Goal: Task Accomplishment & Management: Use online tool/utility

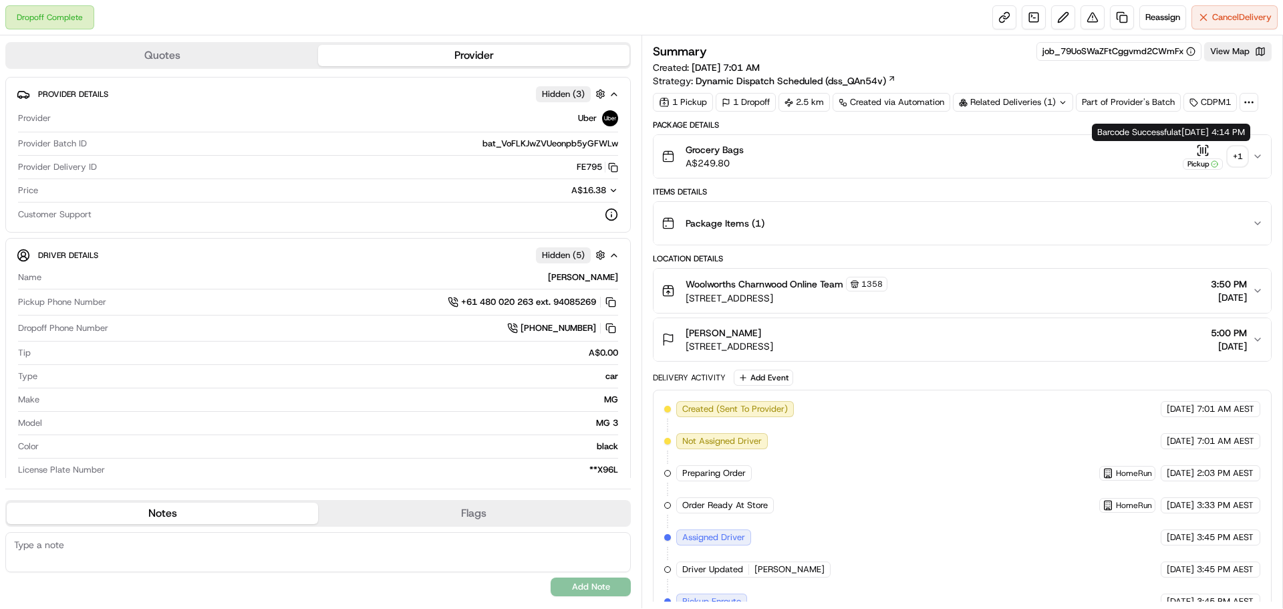
click at [1248, 153] on div "Grocery Bags A$249.80 Pickup + 1" at bounding box center [957, 156] width 591 height 27
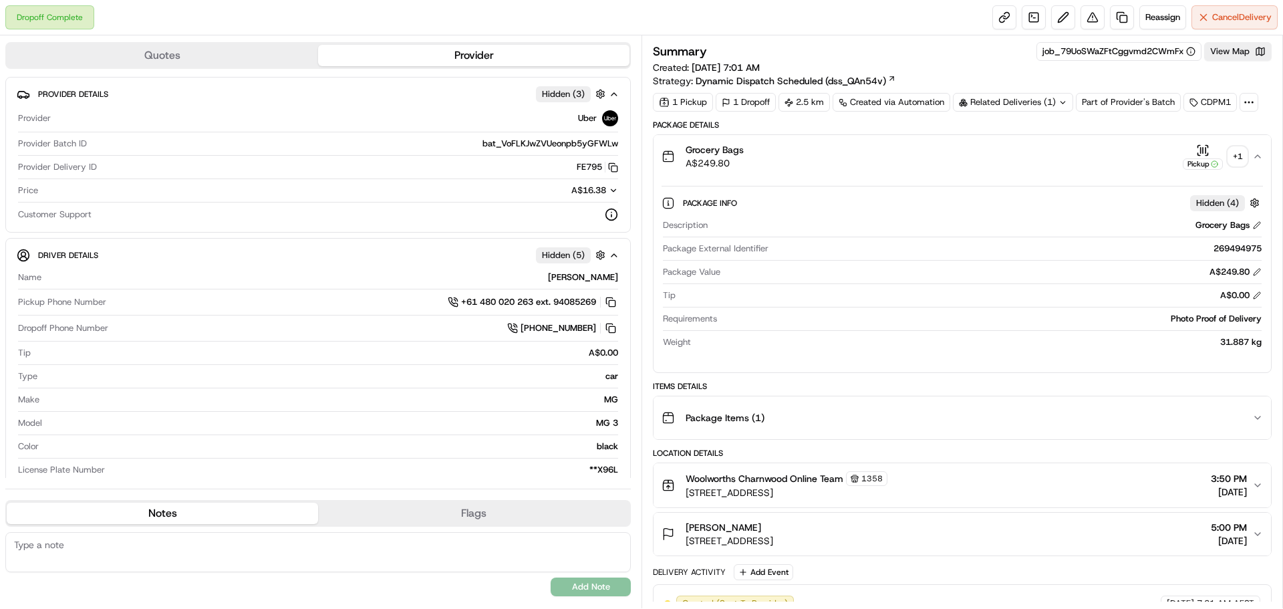
click at [1259, 158] on icon "button" at bounding box center [1257, 156] width 11 height 11
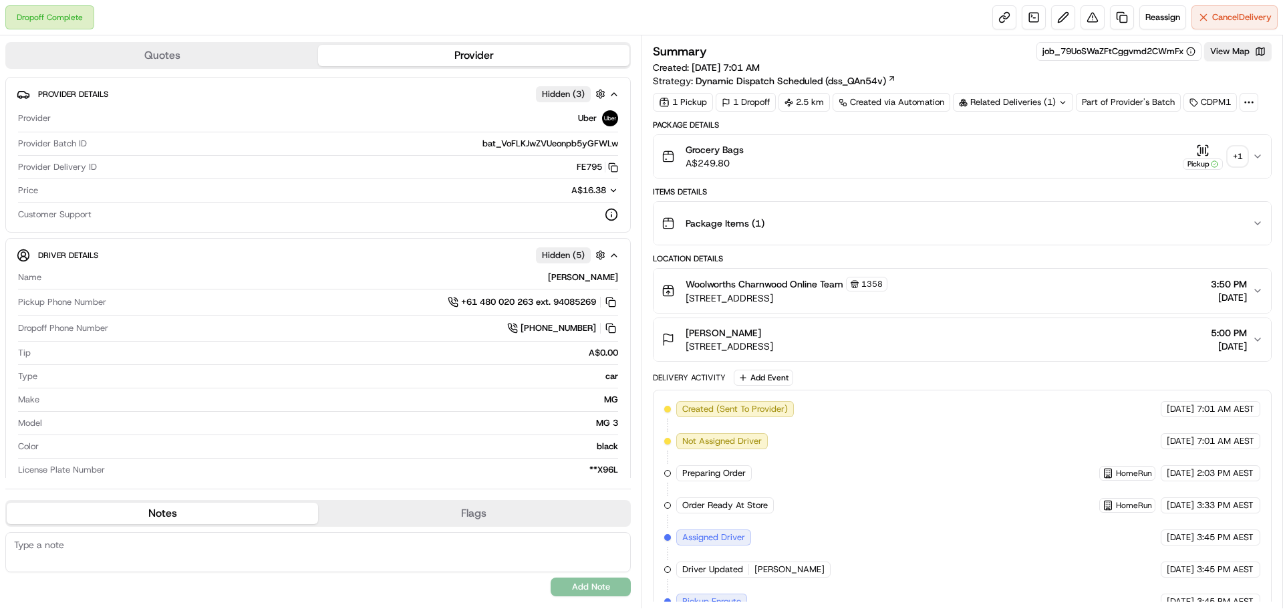
click at [1242, 156] on div "+ 1" at bounding box center [1237, 156] width 19 height 19
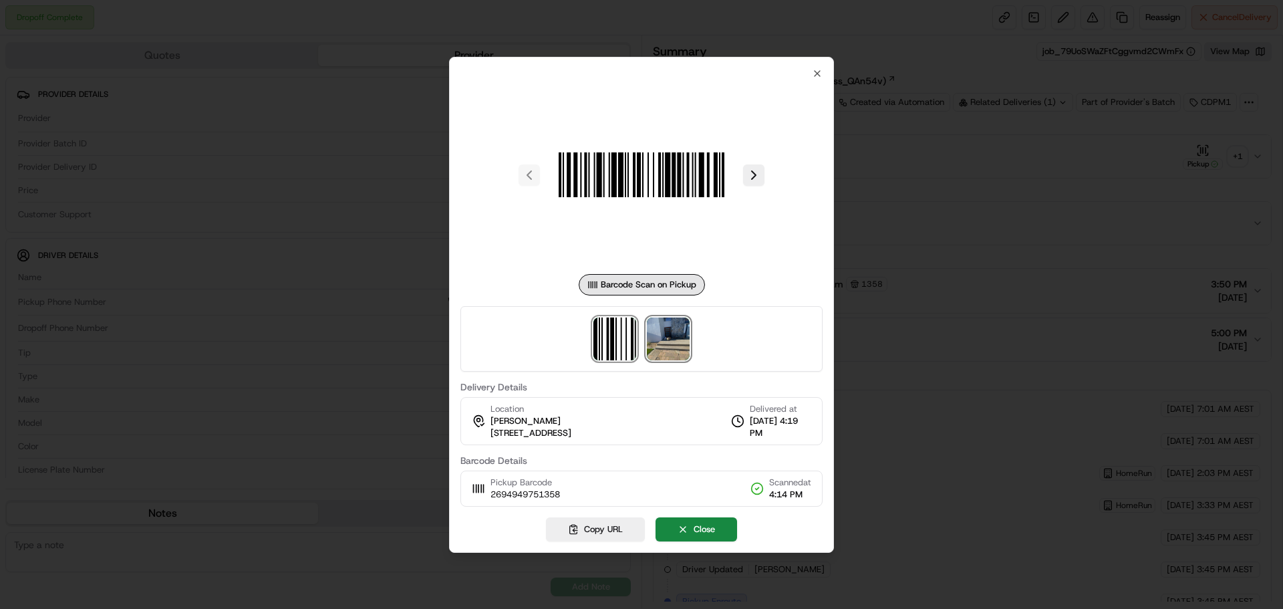
click at [675, 342] on img at bounding box center [668, 338] width 43 height 43
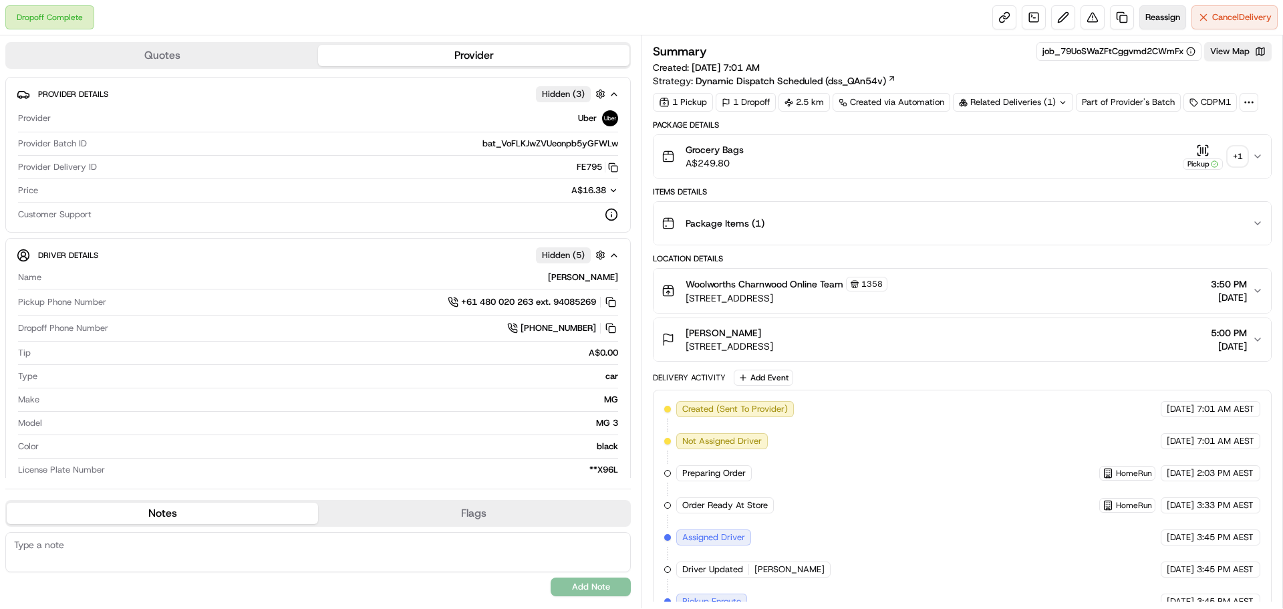
click at [1158, 16] on span "Reassign" at bounding box center [1163, 17] width 35 height 12
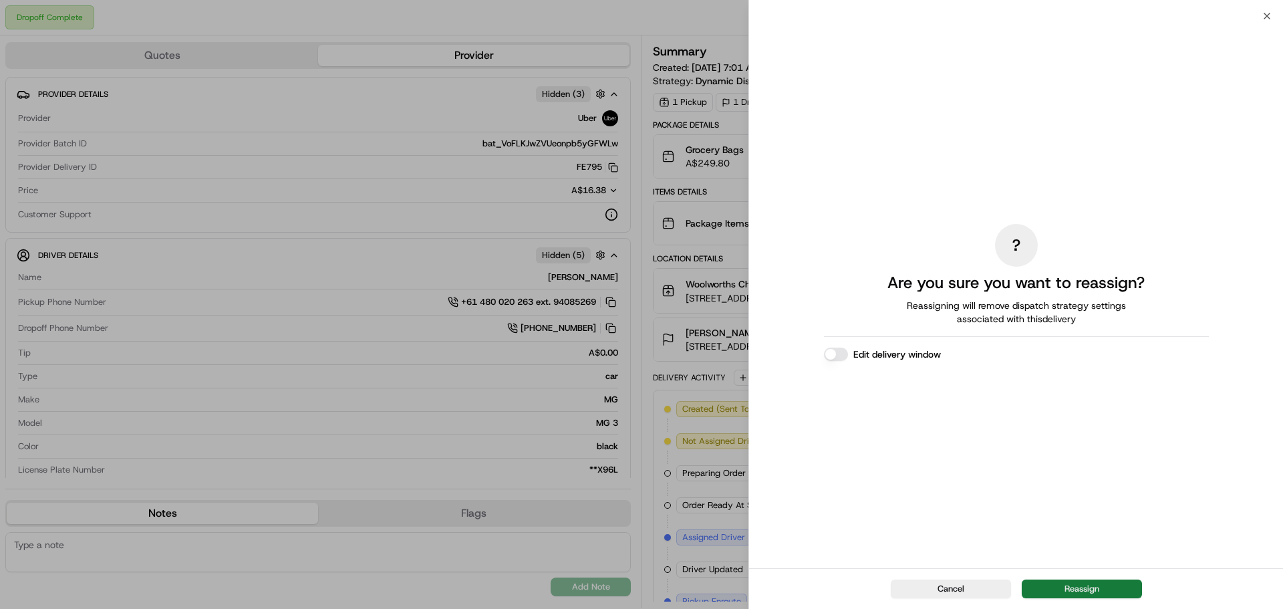
click at [1106, 589] on button "Reassign" at bounding box center [1082, 588] width 120 height 19
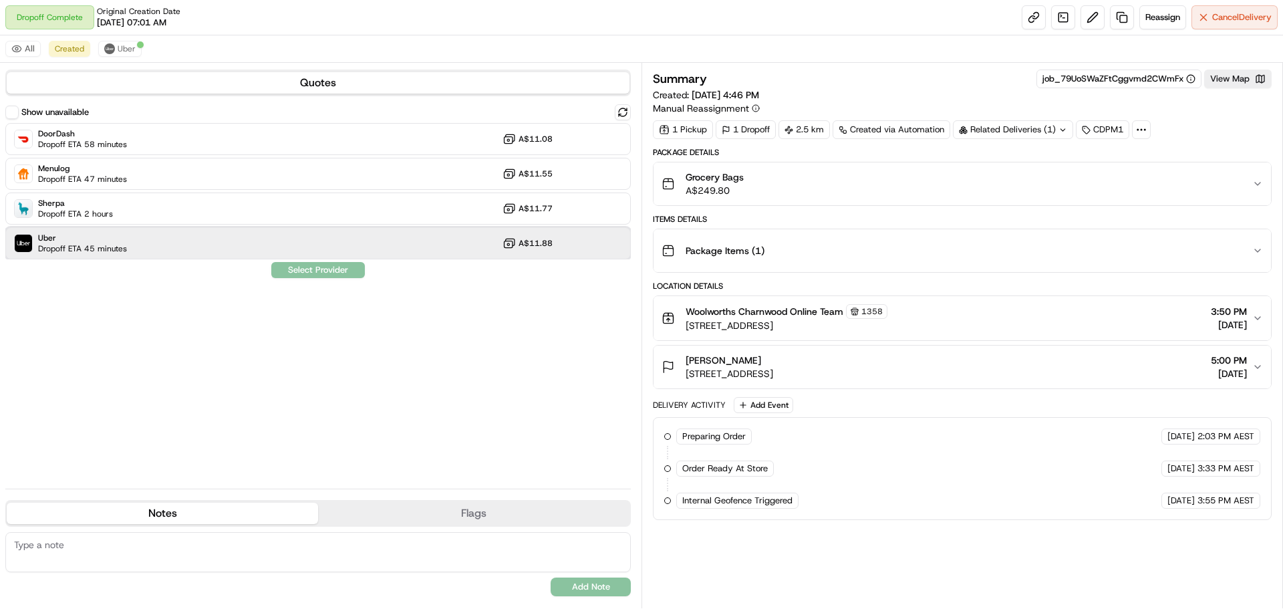
click at [162, 249] on div "Uber Dropoff ETA 45 minutes A$11.88" at bounding box center [318, 243] width 626 height 32
click at [321, 271] on button "Assign Provider" at bounding box center [318, 270] width 95 height 16
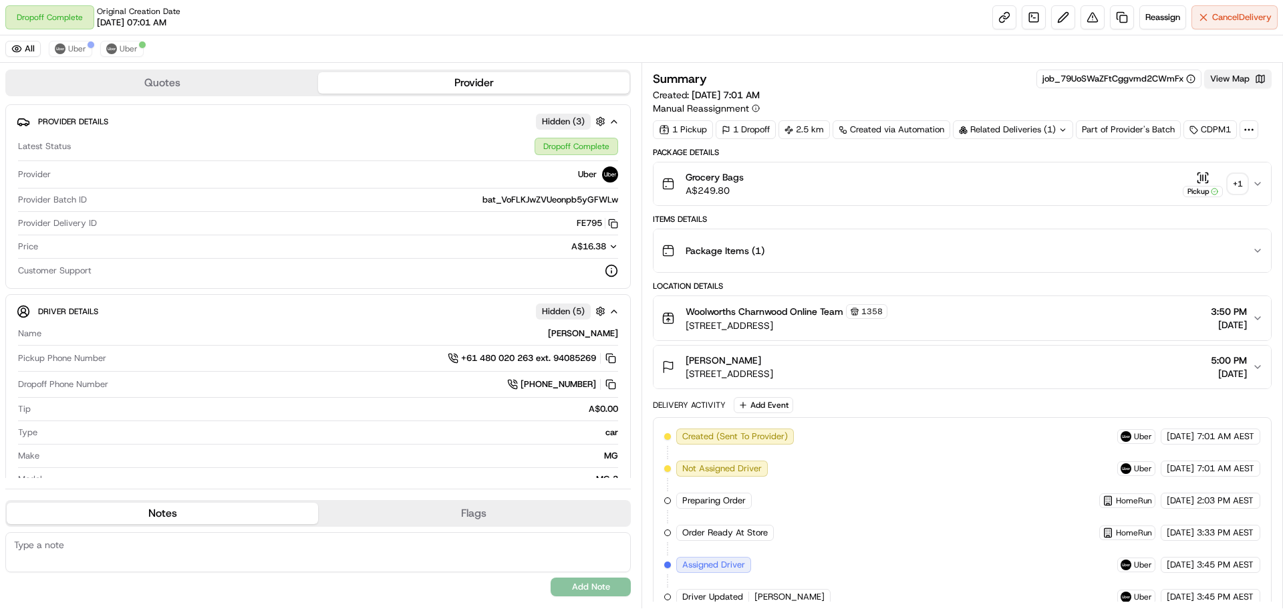
click at [1237, 82] on button "View Map" at bounding box center [1238, 79] width 68 height 19
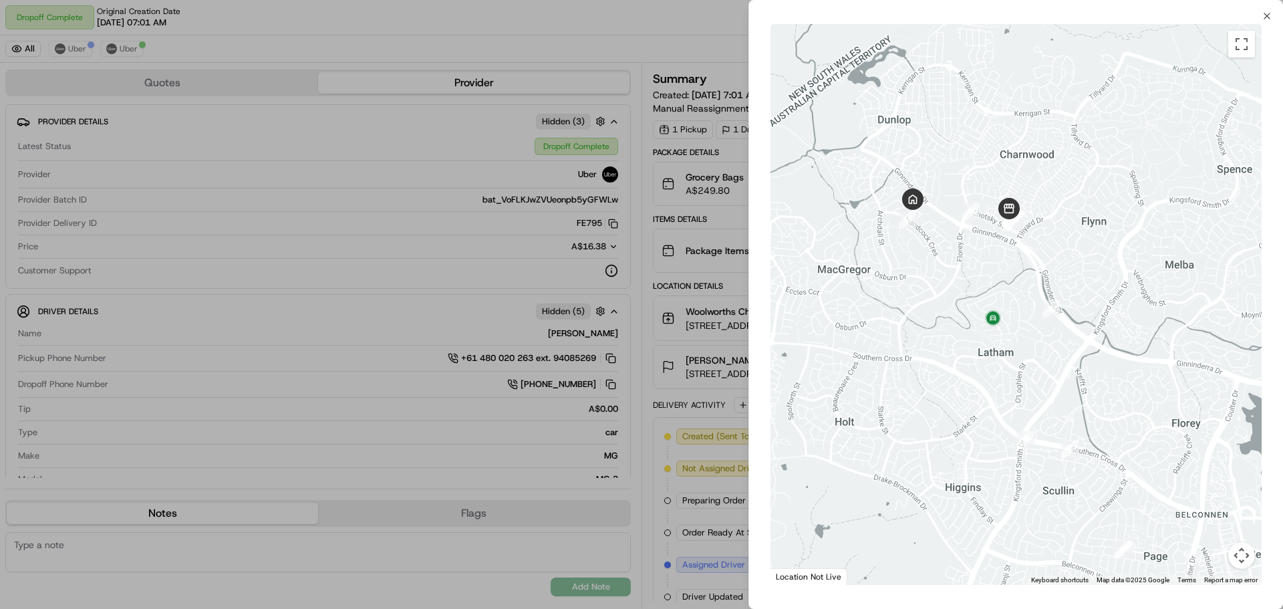
drag, startPoint x: 936, startPoint y: 193, endPoint x: 935, endPoint y: 273, distance: 79.5
click at [935, 273] on div at bounding box center [1016, 304] width 491 height 561
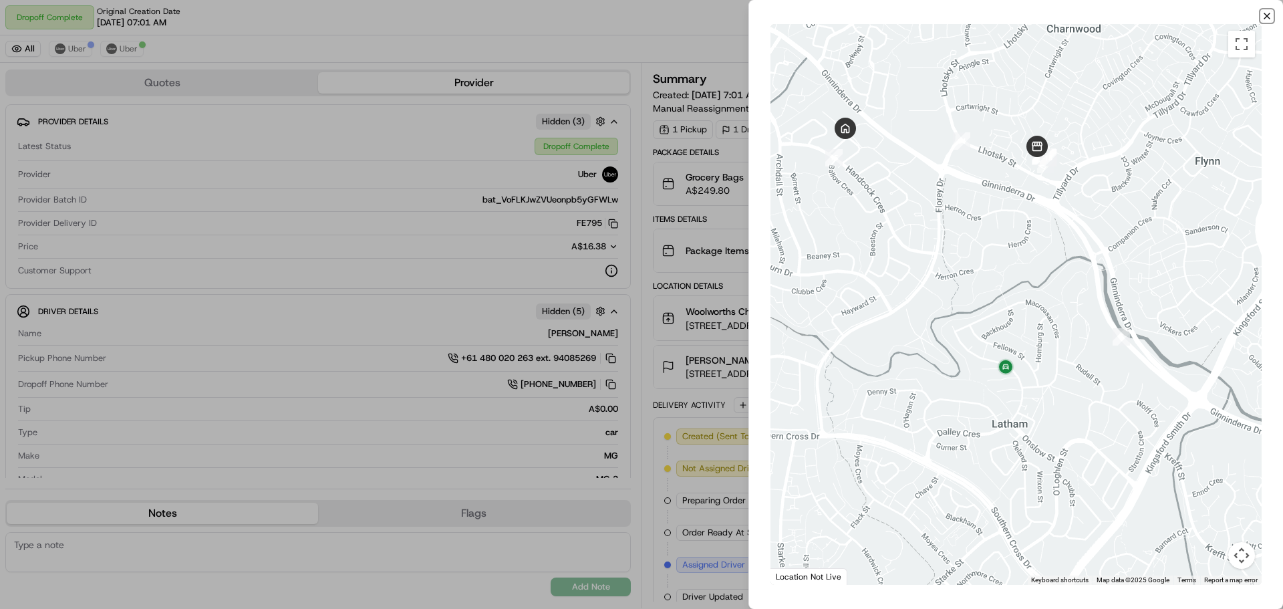
click at [1265, 17] on icon "button" at bounding box center [1267, 16] width 11 height 11
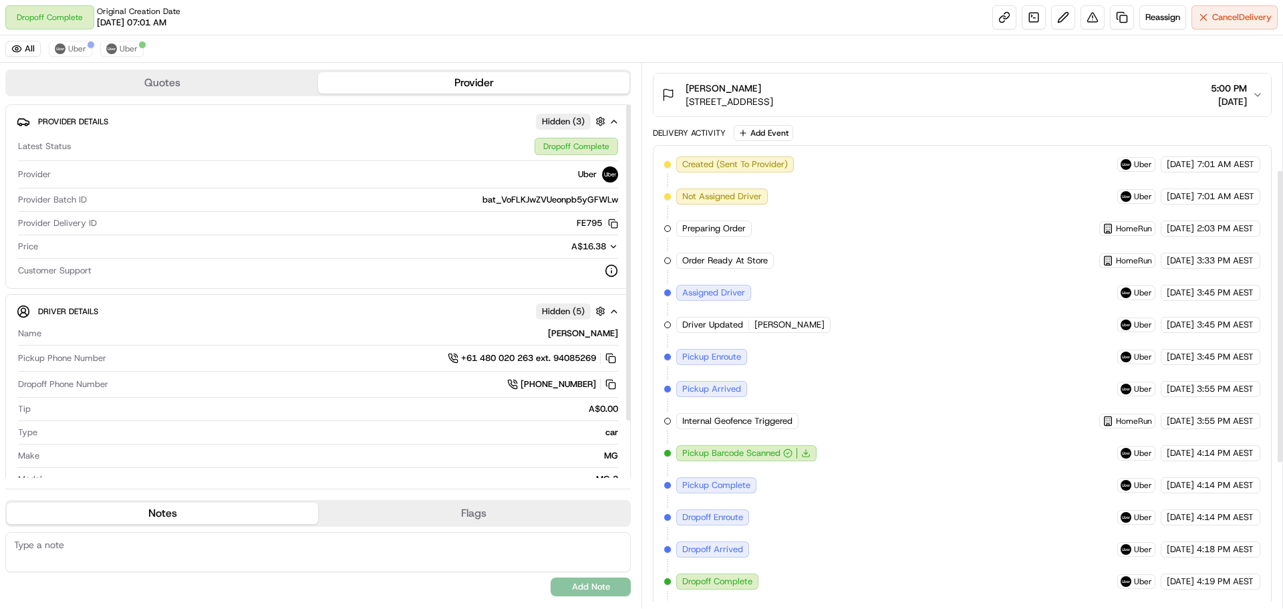
scroll to position [196, 0]
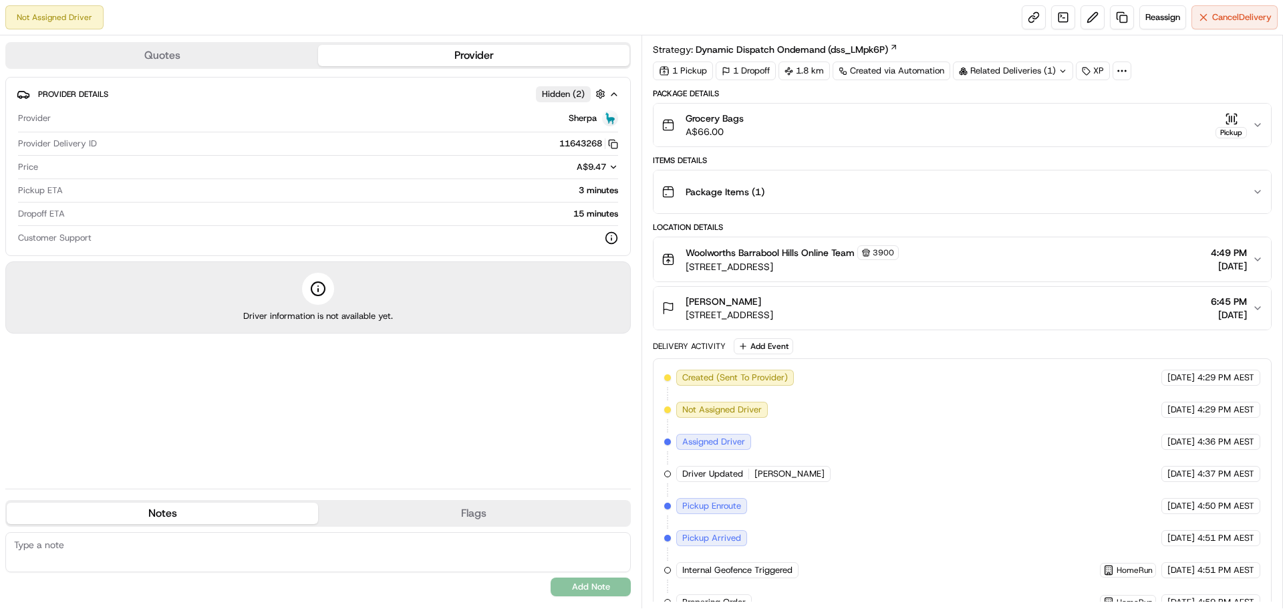
scroll to position [84, 0]
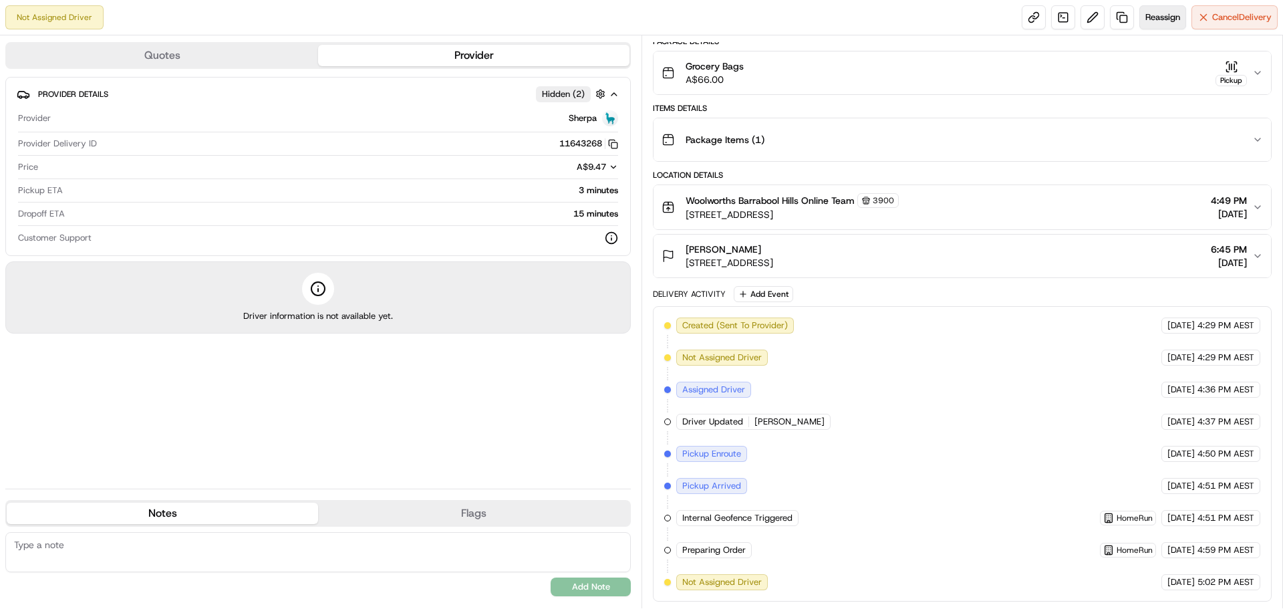
click at [1153, 14] on span "Reassign" at bounding box center [1163, 17] width 35 height 12
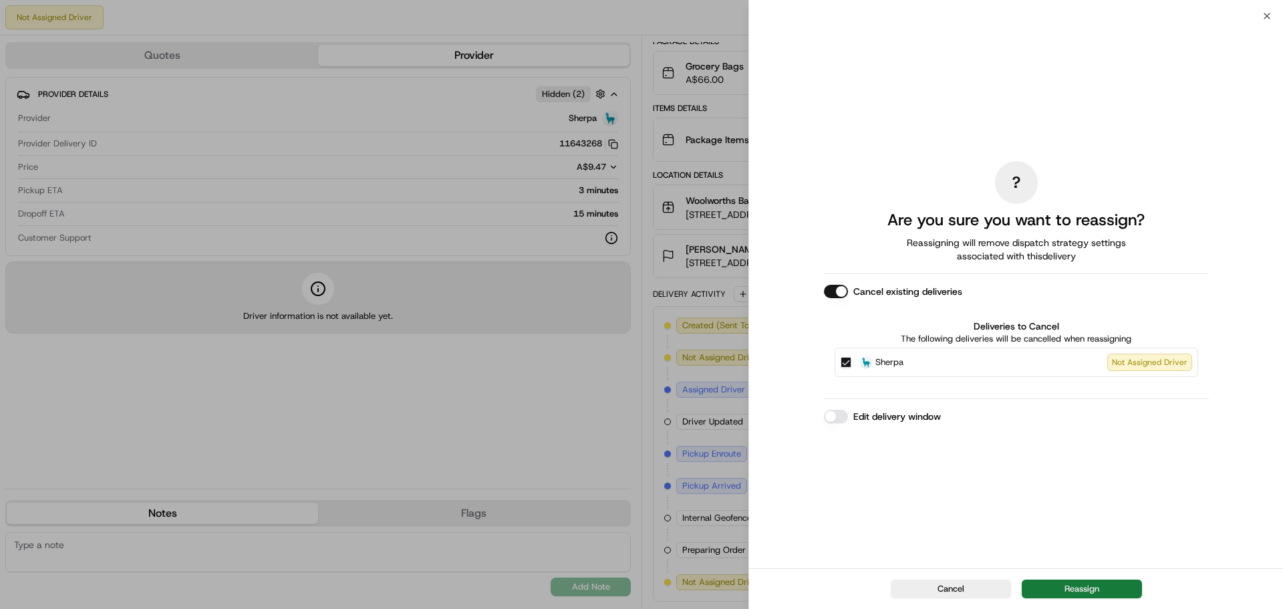
click at [1110, 588] on button "Reassign" at bounding box center [1082, 588] width 120 height 19
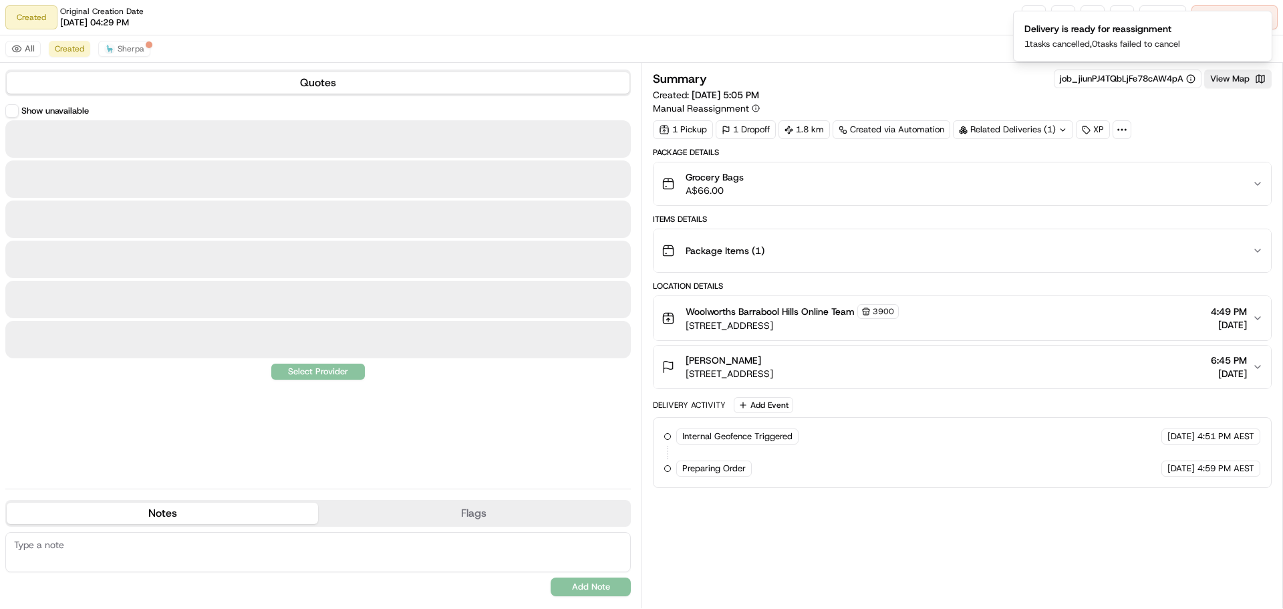
scroll to position [0, 0]
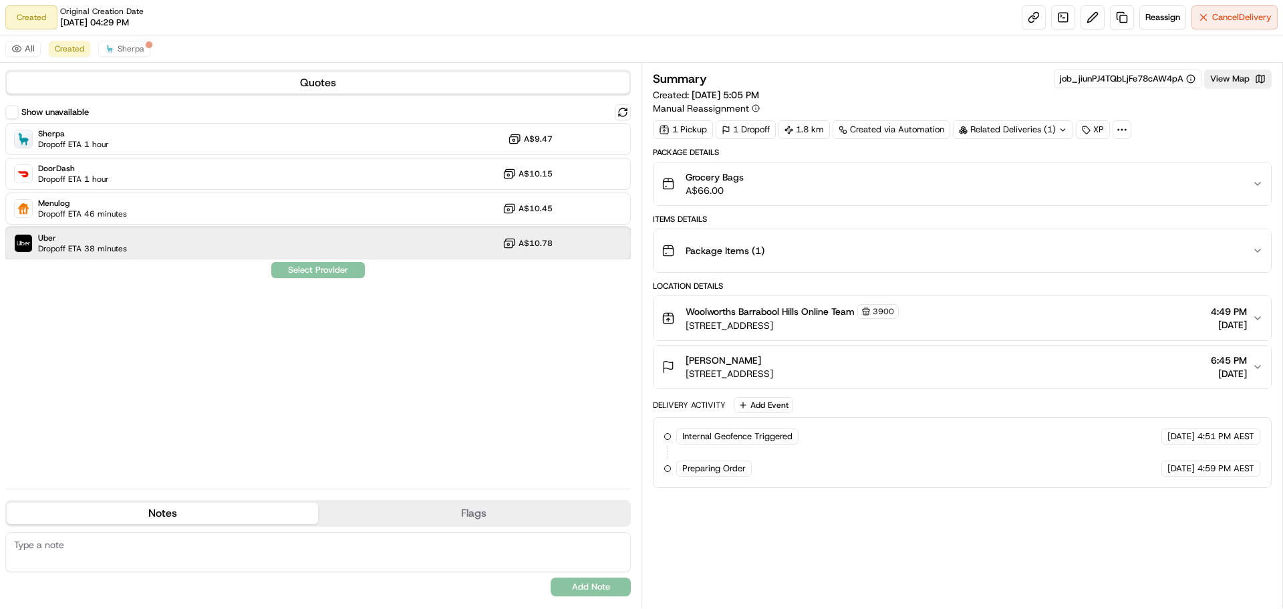
click at [143, 250] on div "Uber Dropoff ETA 38 minutes A$10.78" at bounding box center [318, 243] width 626 height 32
click at [317, 270] on button "Assign Provider" at bounding box center [318, 270] width 95 height 16
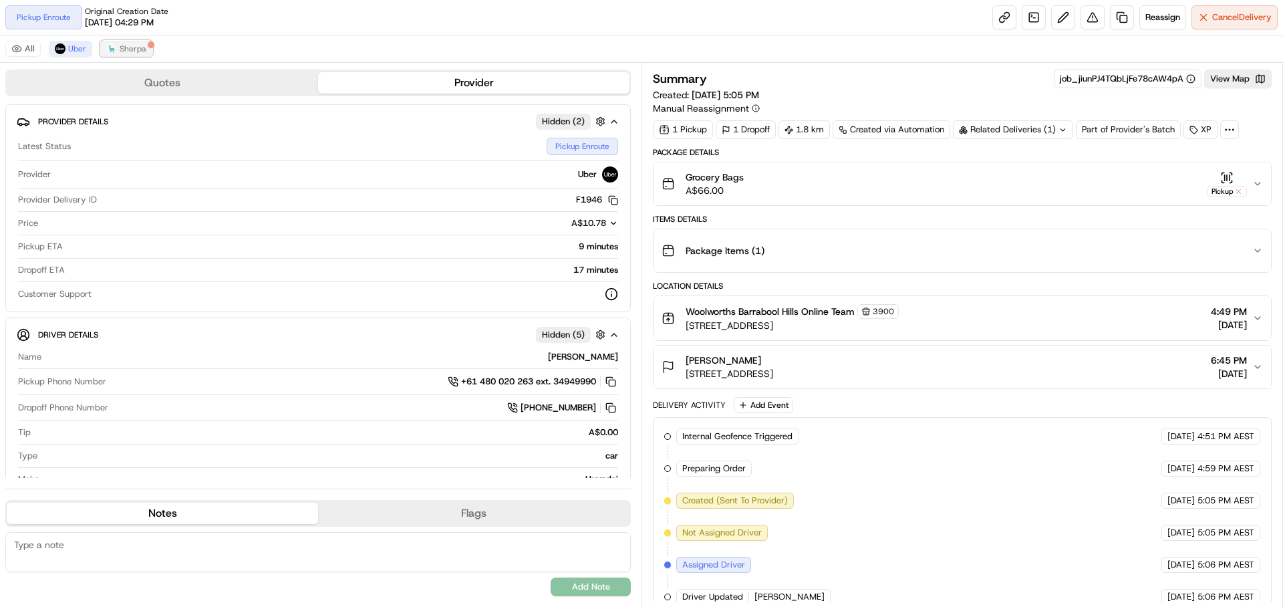
click at [127, 52] on span "Sherpa" at bounding box center [133, 48] width 27 height 11
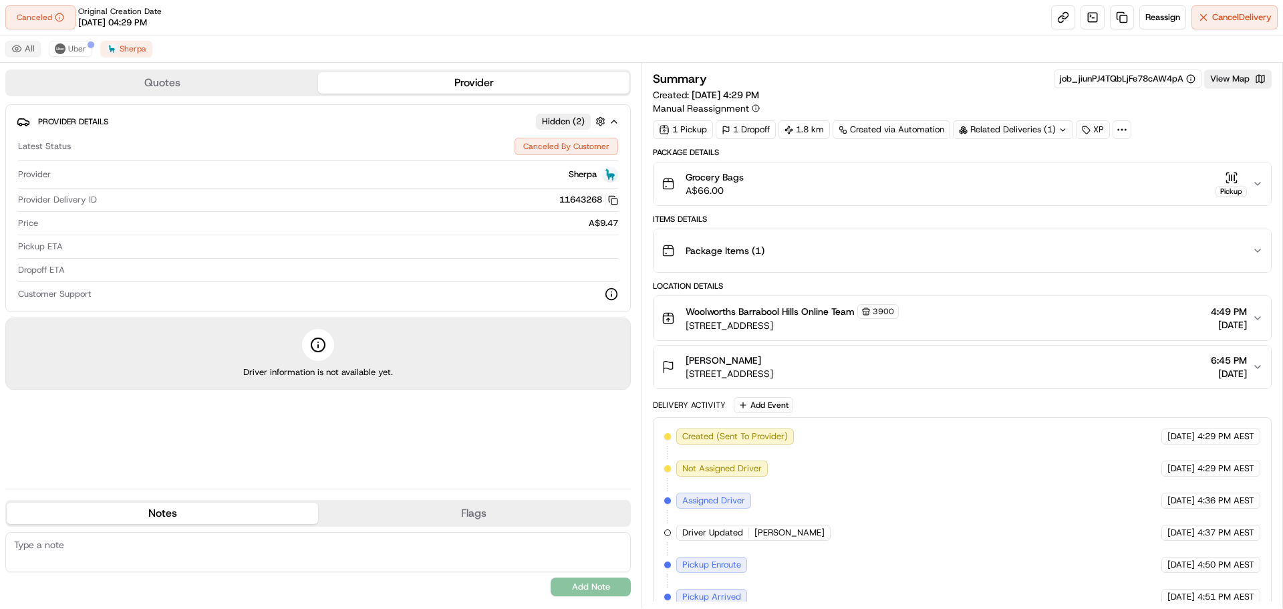
click at [11, 46] on button "All" at bounding box center [22, 49] width 35 height 16
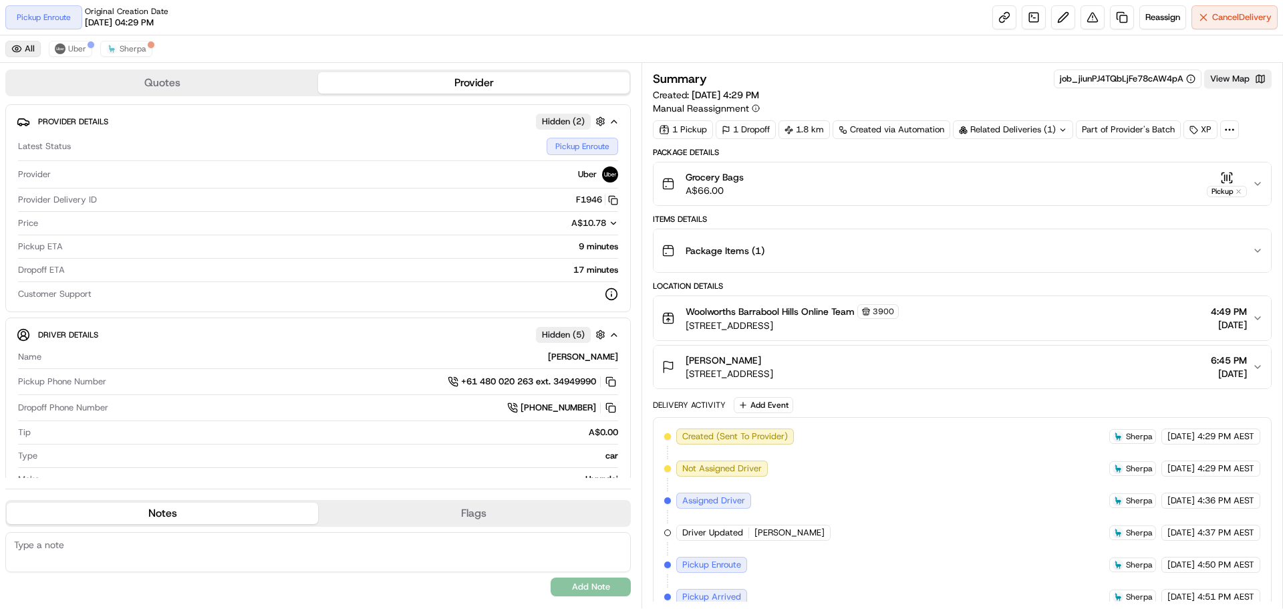
click at [16, 49] on button "All" at bounding box center [22, 49] width 35 height 16
click at [37, 51] on button "All" at bounding box center [22, 49] width 35 height 16
click at [24, 51] on button "All" at bounding box center [22, 49] width 35 height 16
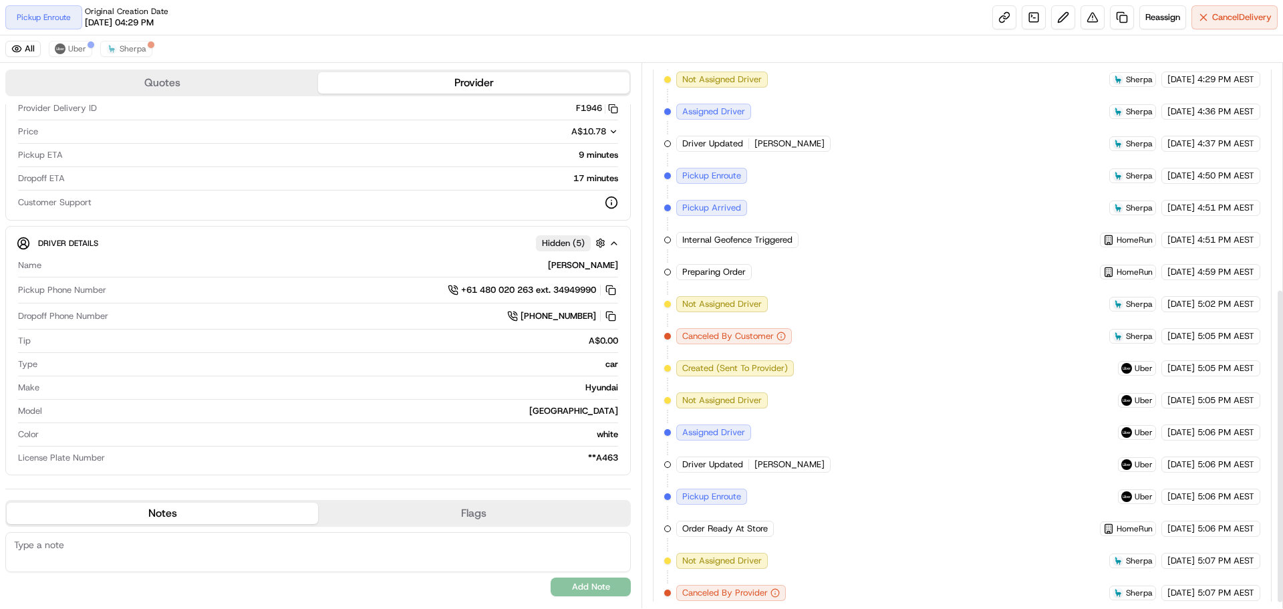
scroll to position [400, 0]
